Goal: Task Accomplishment & Management: Manage account settings

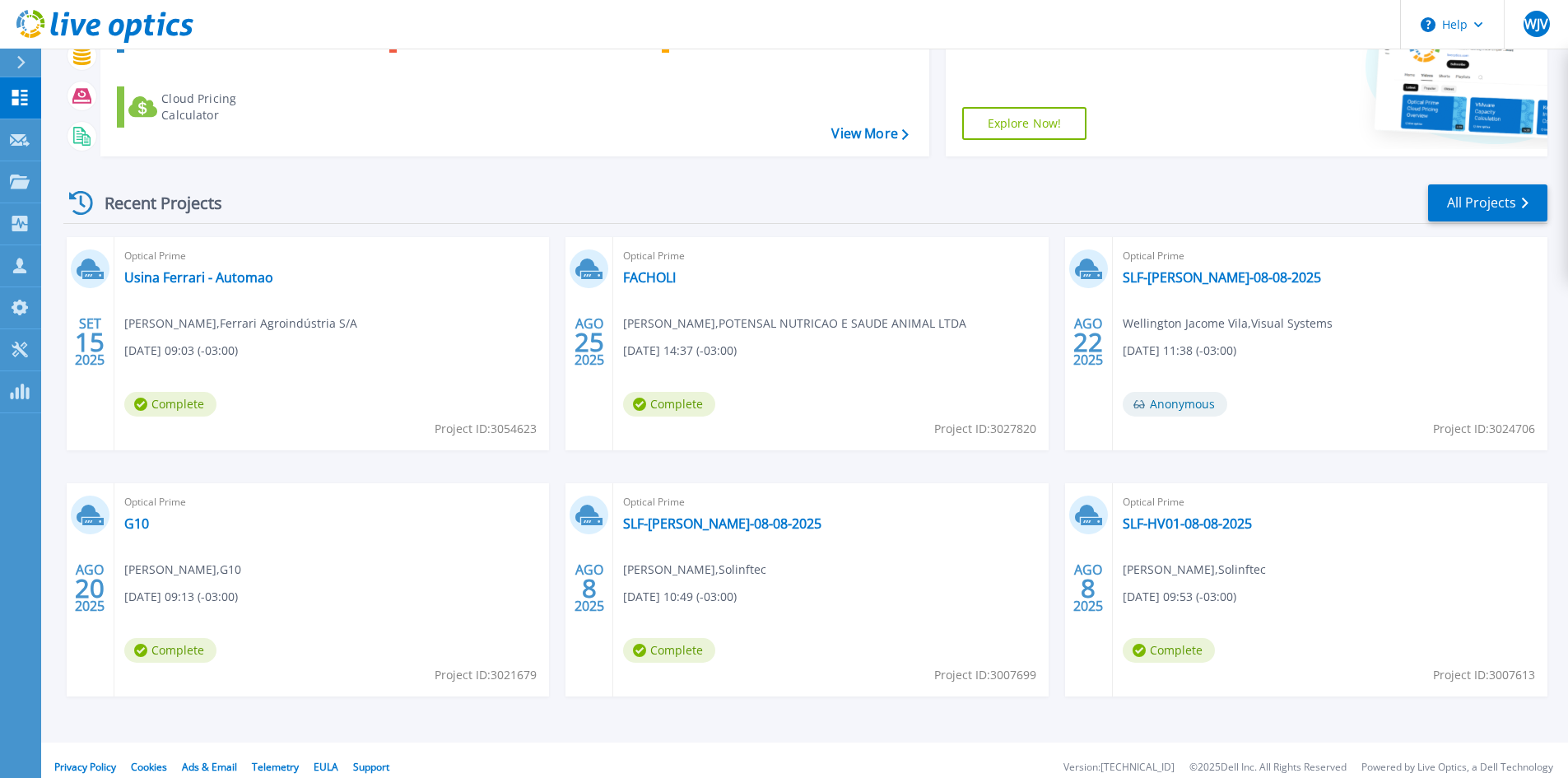
scroll to position [203, 0]
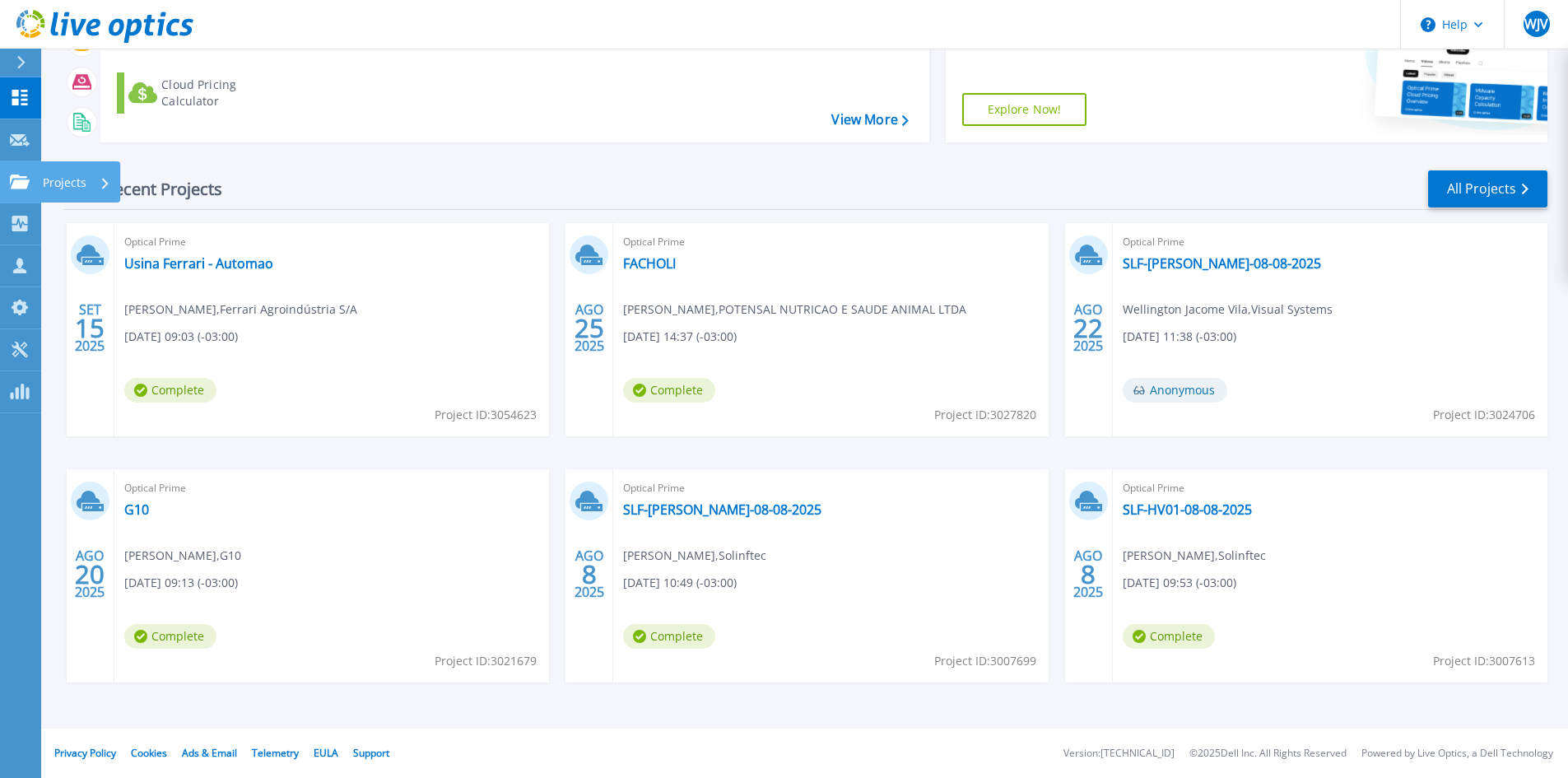
click at [77, 188] on p "Projects" at bounding box center [65, 182] width 44 height 43
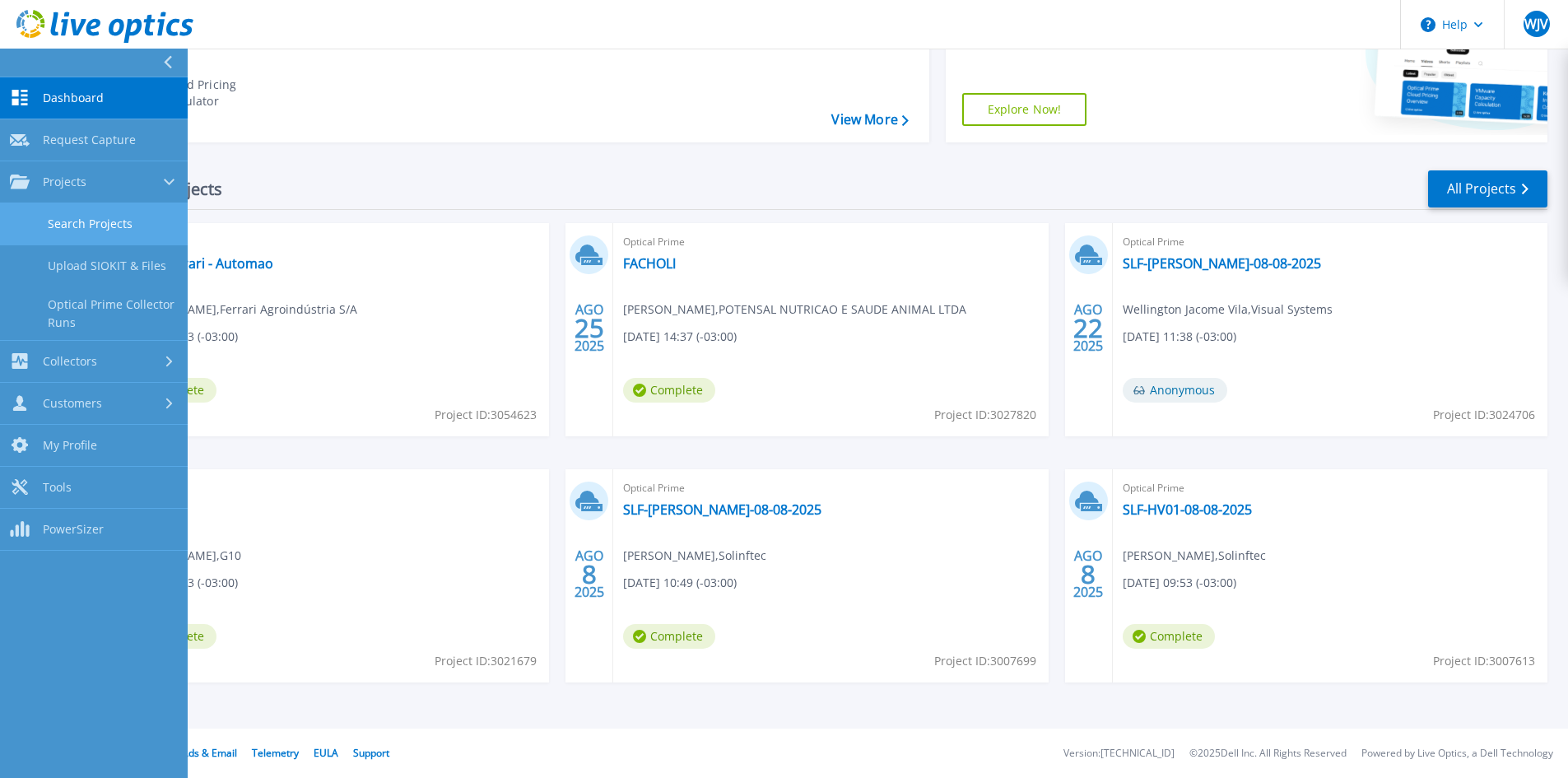
click at [109, 215] on link "Search Projects" at bounding box center [94, 224] width 188 height 42
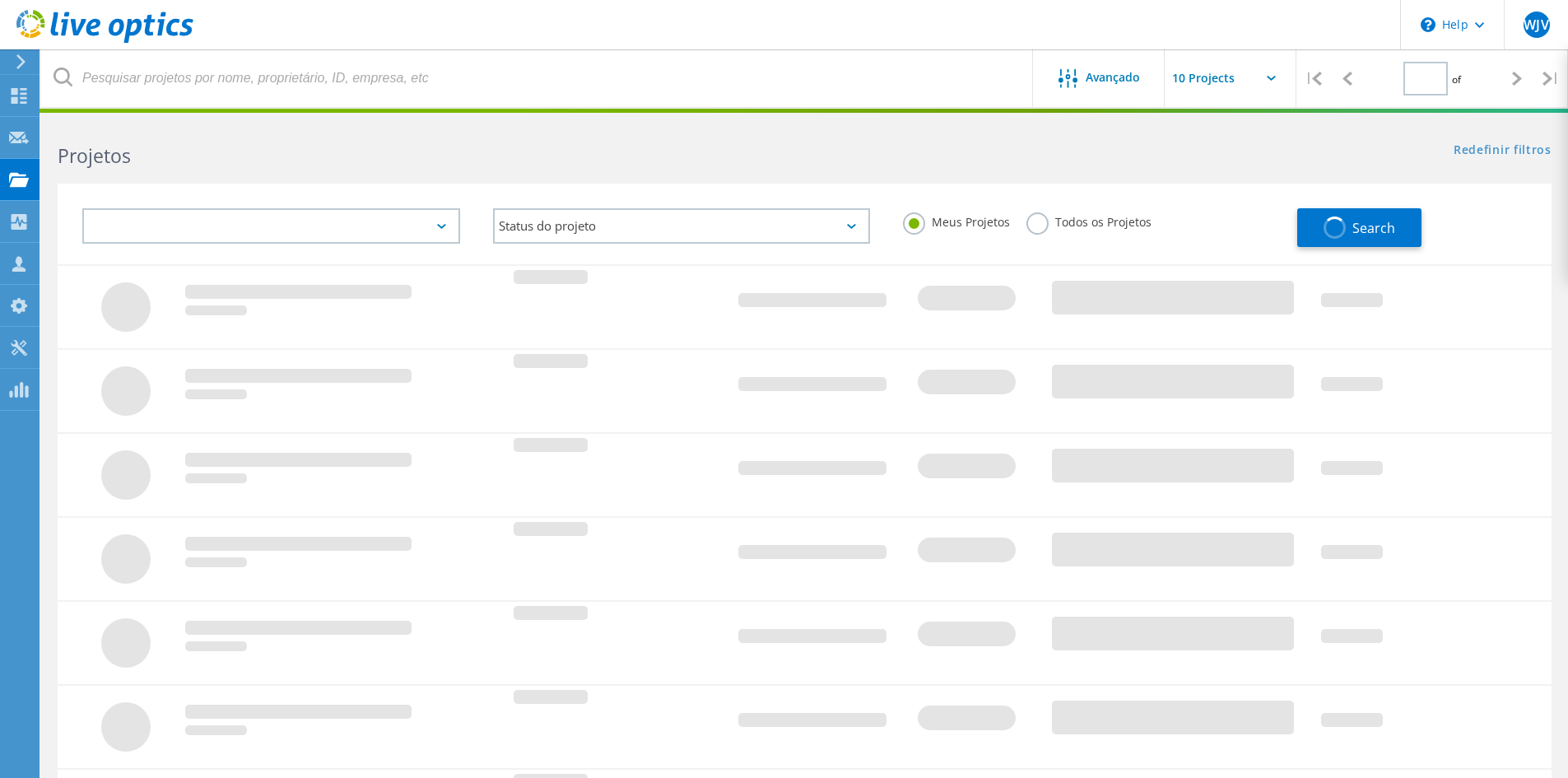
type input "1"
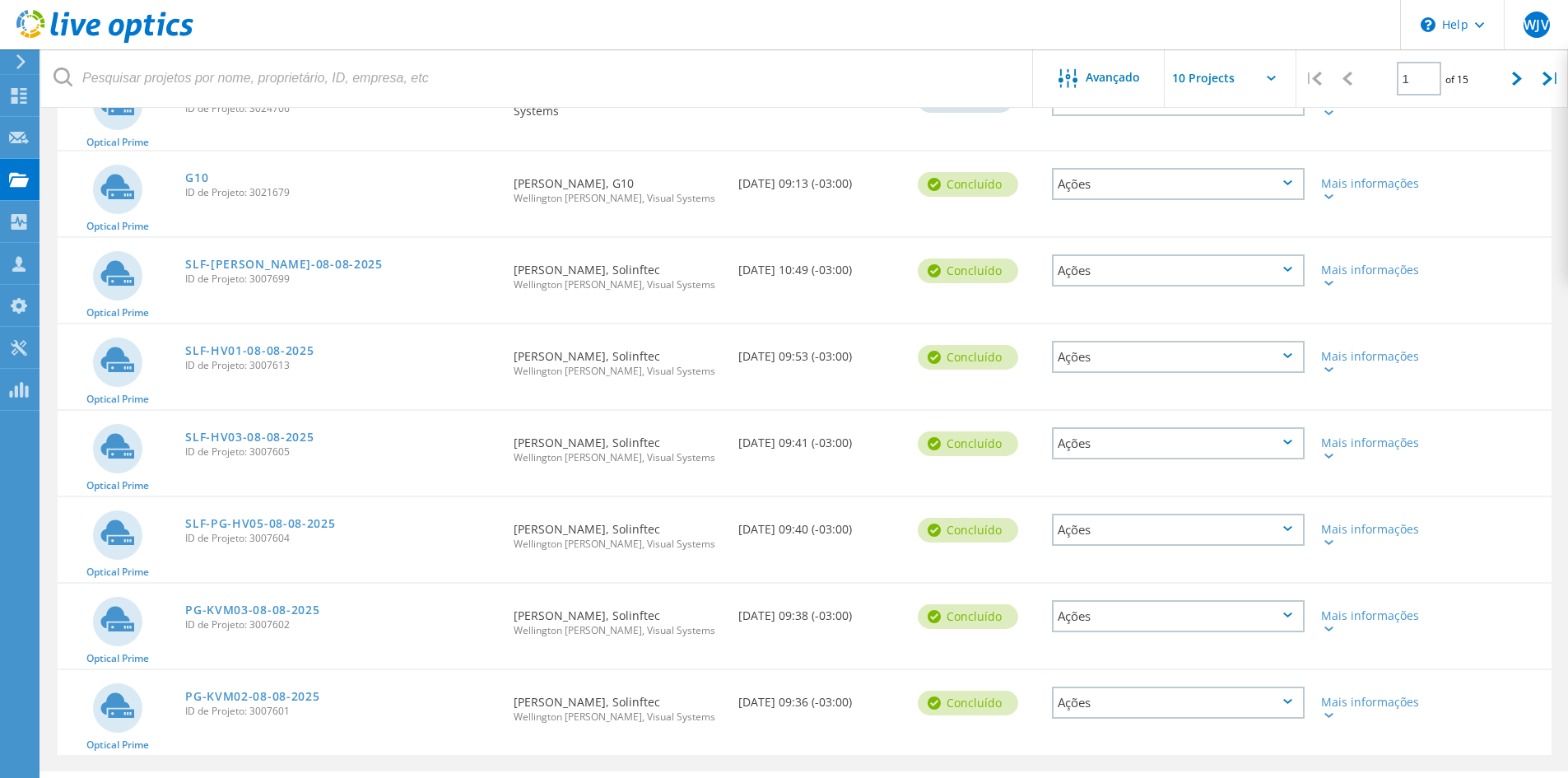
scroll to position [392, 0]
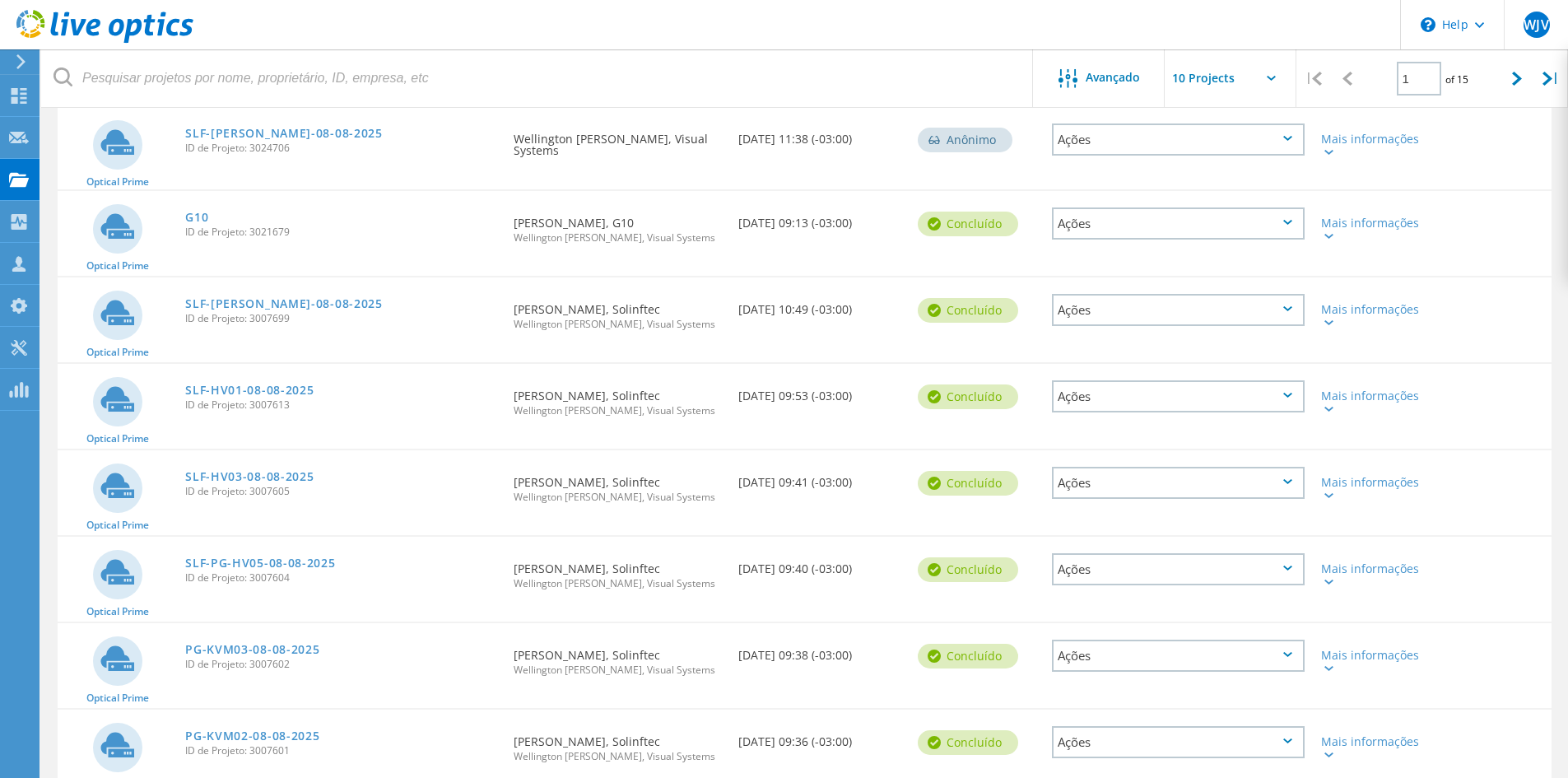
click at [1271, 73] on input "text" at bounding box center [1247, 78] width 164 height 57
click at [1246, 201] on div "Show 40 Projects" at bounding box center [1247, 203] width 163 height 27
type input "Show 40 Projects"
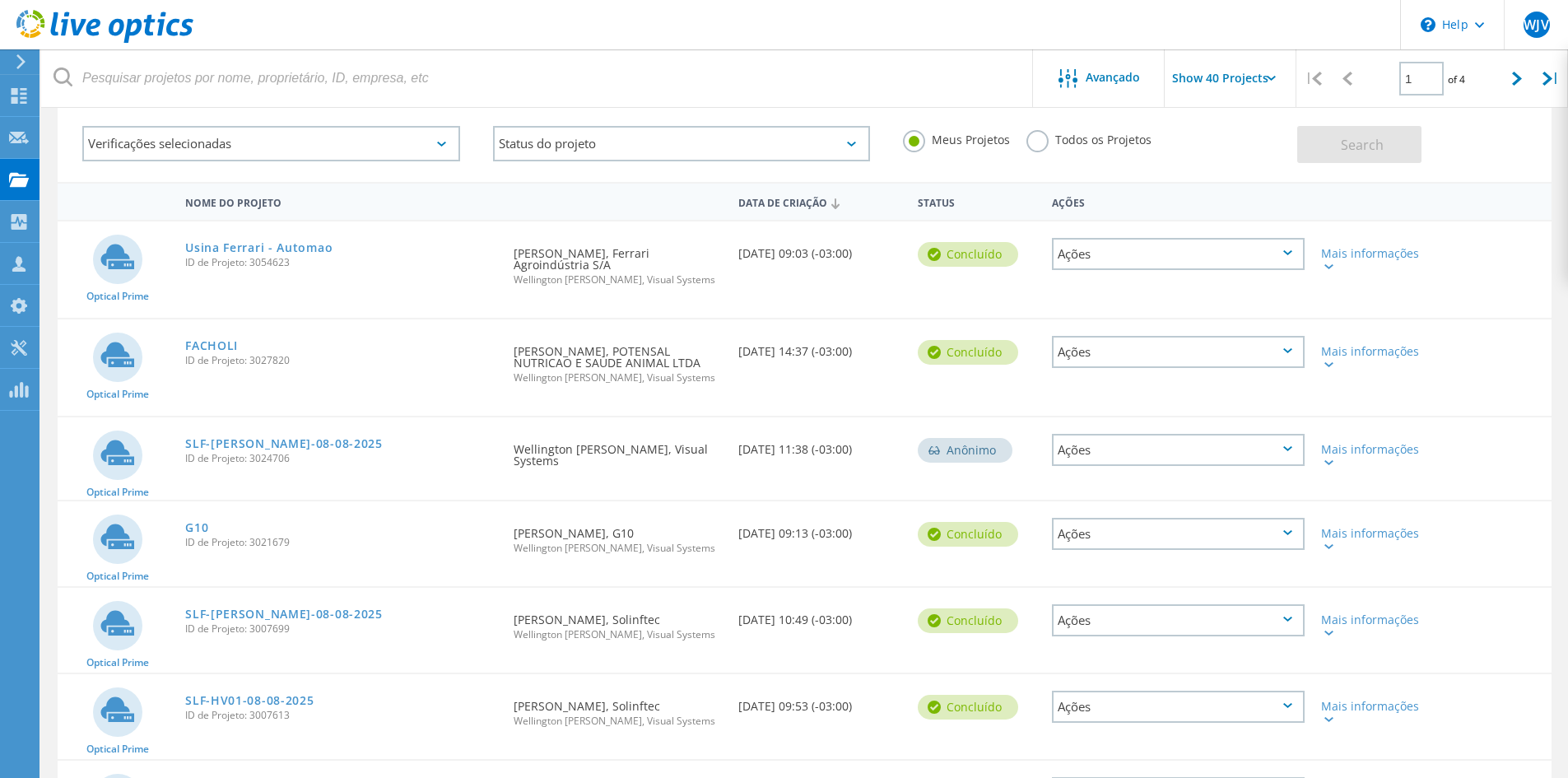
scroll to position [0, 0]
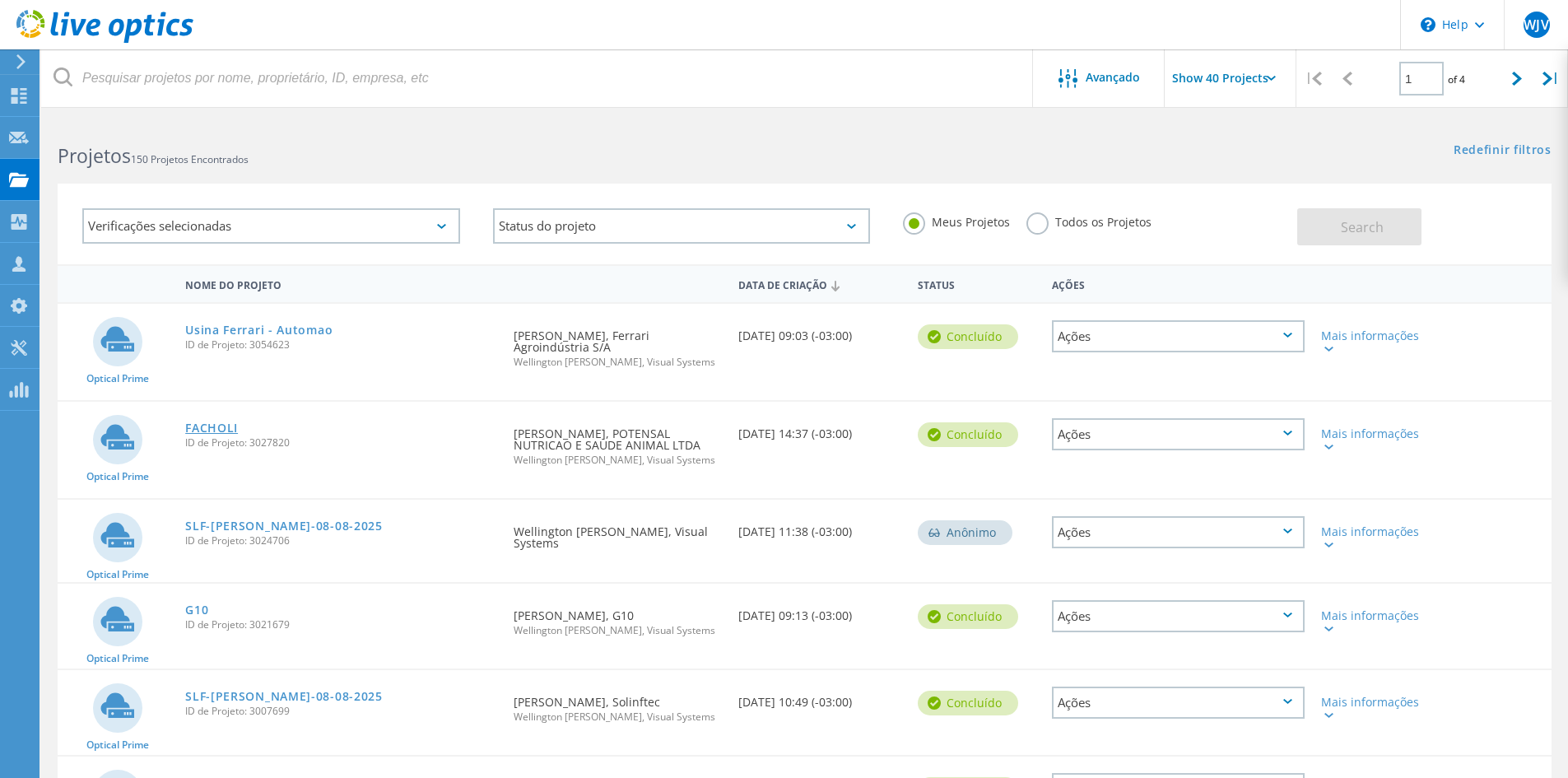
click at [204, 429] on link "FACHOLI" at bounding box center [212, 428] width 53 height 12
